Goal: Find specific page/section: Find specific page/section

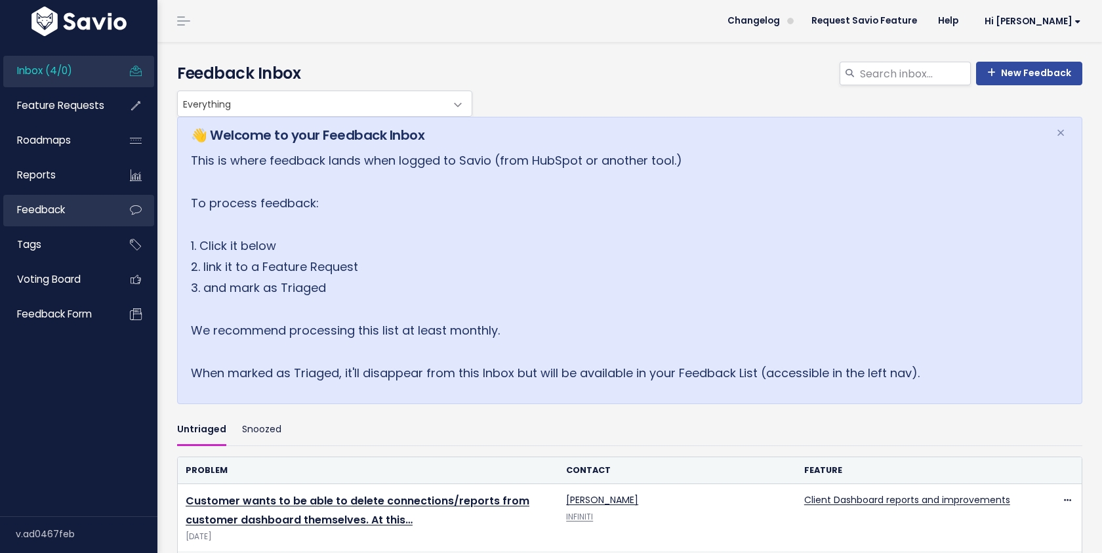
click at [49, 212] on span "Feedback" at bounding box center [41, 210] width 48 height 14
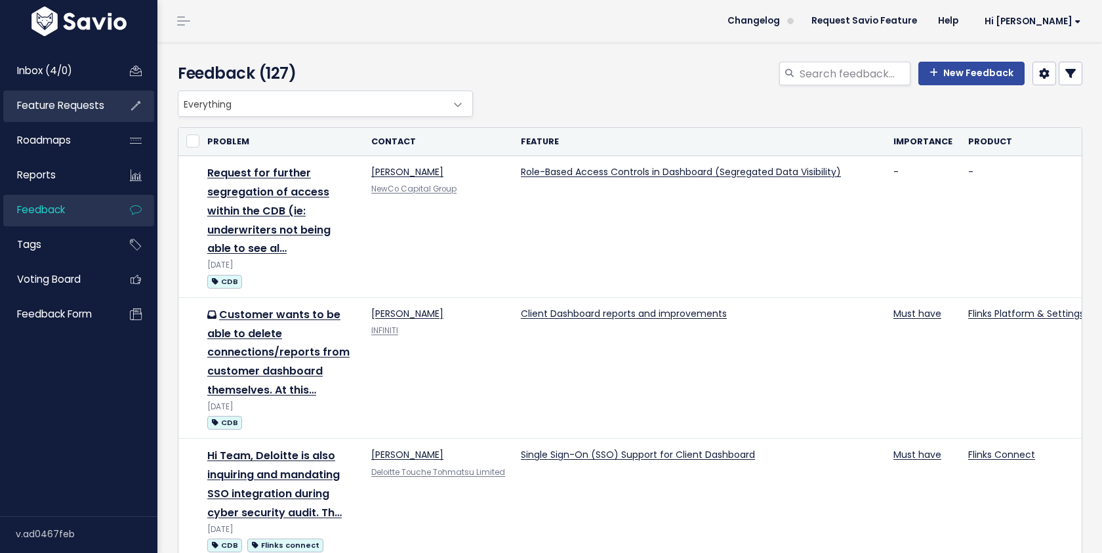
click at [62, 102] on span "Feature Requests" at bounding box center [60, 105] width 87 height 14
